Goal: Information Seeking & Learning: Learn about a topic

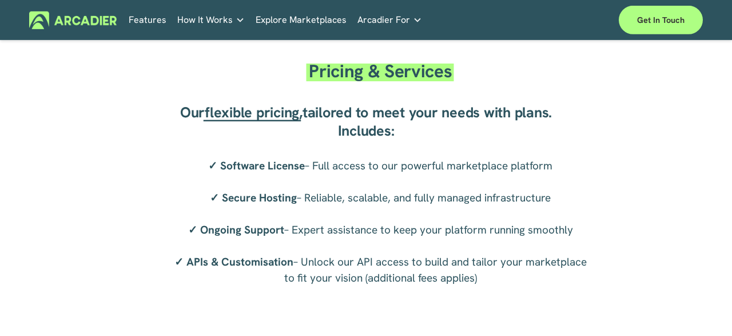
scroll to position [1904, 0]
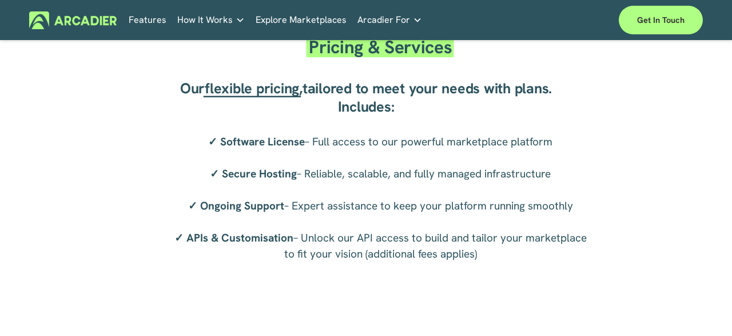
click at [126, 265] on div "Pricing & Services Our flexible pricing , tailored to meet your needs with plan…" at bounding box center [366, 170] width 732 height 304
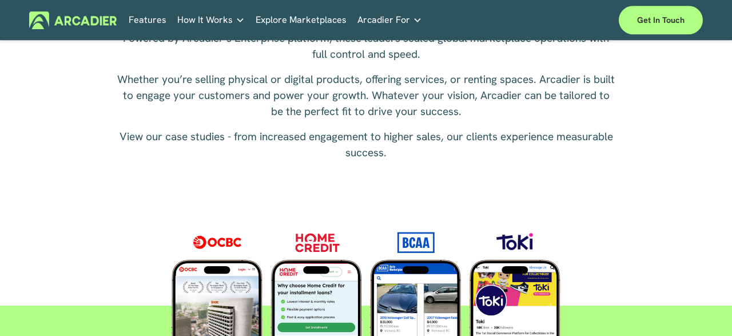
scroll to position [1488, 0]
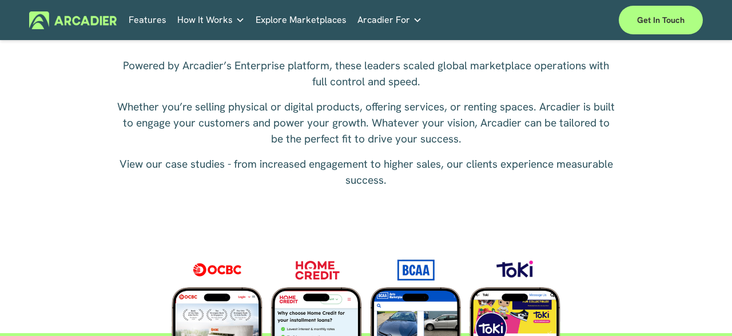
click at [82, 273] on div at bounding box center [366, 318] width 674 height 145
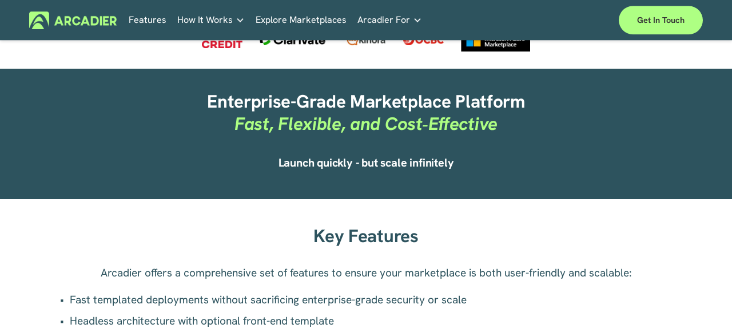
scroll to position [536, 0]
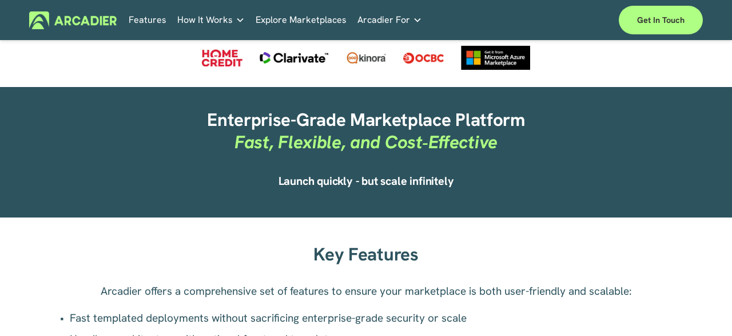
click at [239, 15] on link "How It Works" at bounding box center [211, 20] width 68 height 18
click at [240, 20] on icon "folder dropdown" at bounding box center [240, 19] width 9 height 9
click at [158, 19] on link "Features" at bounding box center [148, 20] width 38 height 18
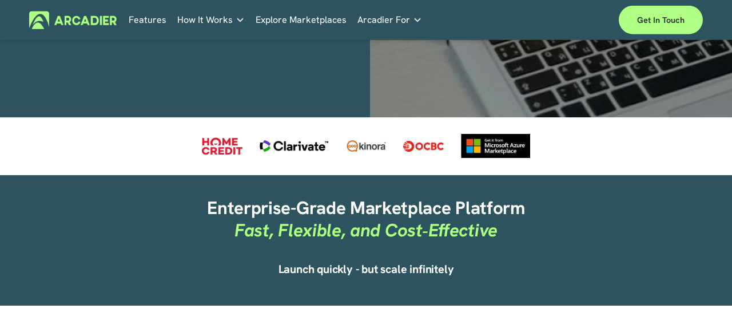
scroll to position [476, 0]
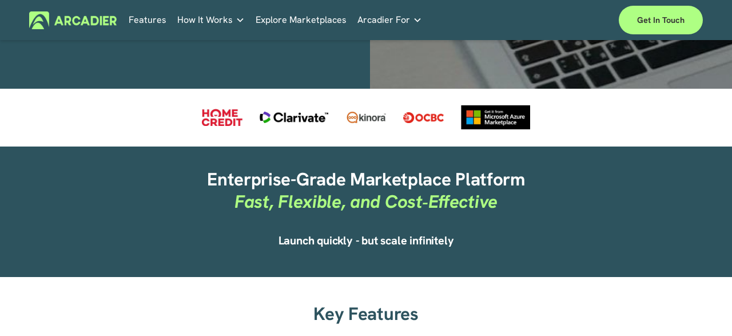
click at [0, 0] on link "Retail Marketplaces Whatever you are offering to your customer, we bring it all…" at bounding box center [0, 0] width 0 height 0
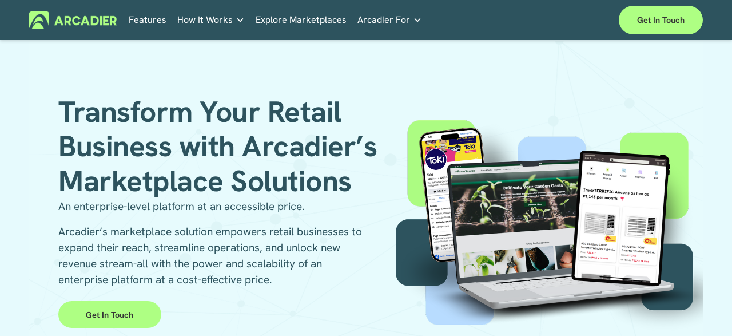
click at [302, 20] on link "Explore Marketplaces" at bounding box center [301, 20] width 91 height 18
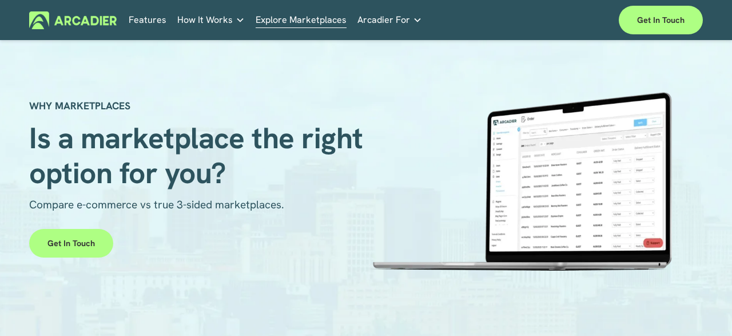
click at [403, 15] on span "Arcadier For" at bounding box center [384, 20] width 53 height 16
click at [0, 0] on link "Retail Marketplaces Whatever you are offering to your customer, we bring it all…" at bounding box center [0, 0] width 0 height 0
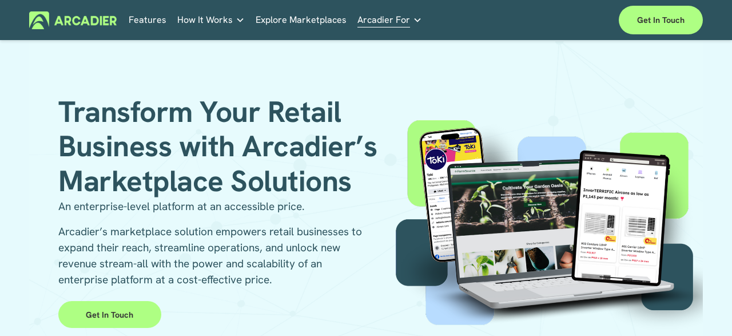
click at [427, 75] on div "Transform Your Retail Business with Arcadier’s Marketplace Solutions An enterpr…" at bounding box center [366, 198] width 674 height 312
click at [370, 78] on div "Transform Your Retail Business with Arcadier’s Marketplace Solutions An enterpr…" at bounding box center [366, 198] width 674 height 312
click at [388, 20] on span "Arcadier For" at bounding box center [384, 20] width 53 height 16
